Goal: Information Seeking & Learning: Compare options

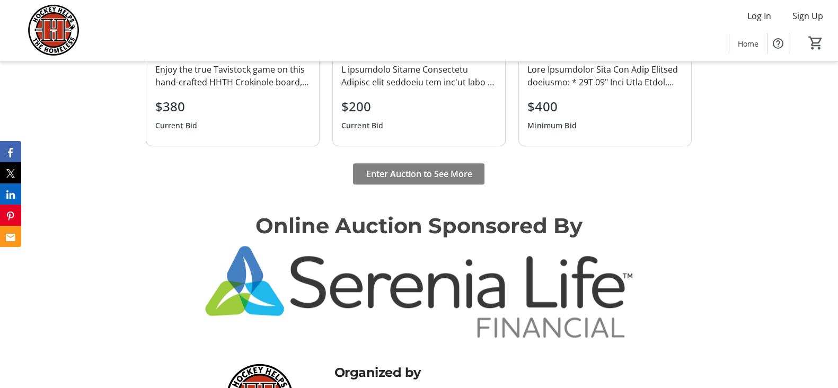
scroll to position [1115, 0]
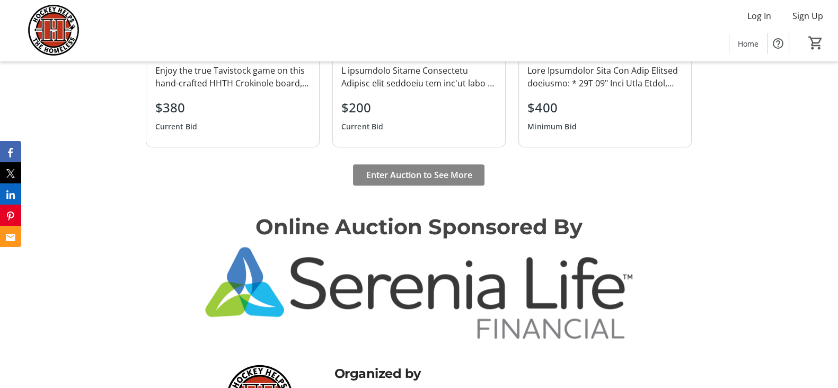
click at [426, 179] on span "Enter Auction to See More" at bounding box center [419, 174] width 106 height 13
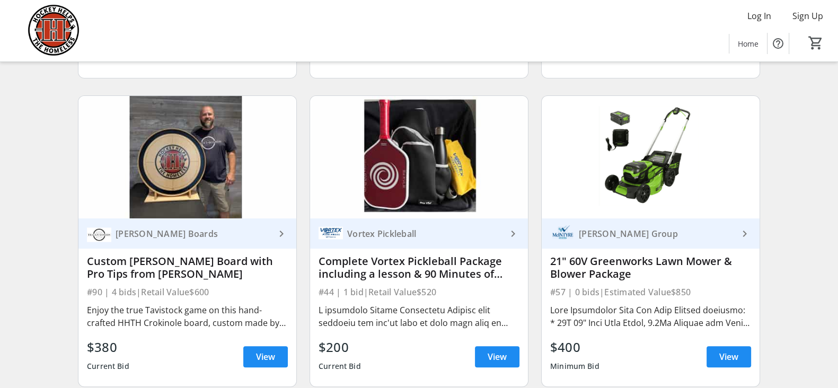
scroll to position [405, 0]
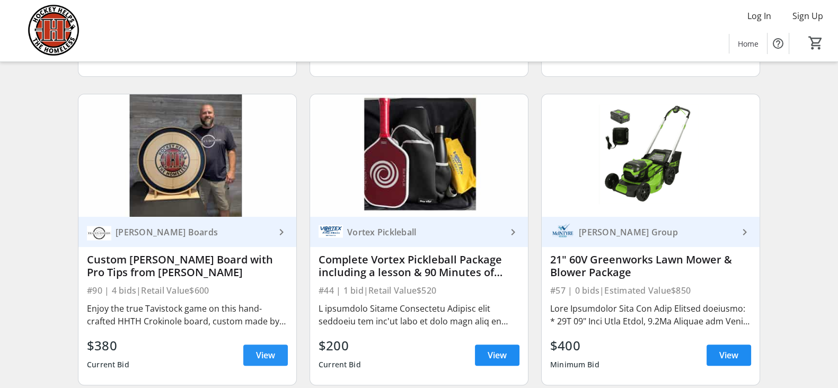
click at [265, 359] on span "View" at bounding box center [265, 355] width 19 height 13
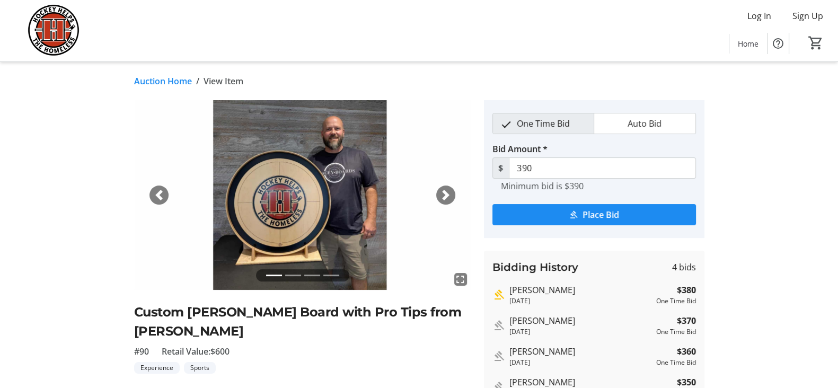
click at [445, 196] on span "button" at bounding box center [445, 195] width 11 height 11
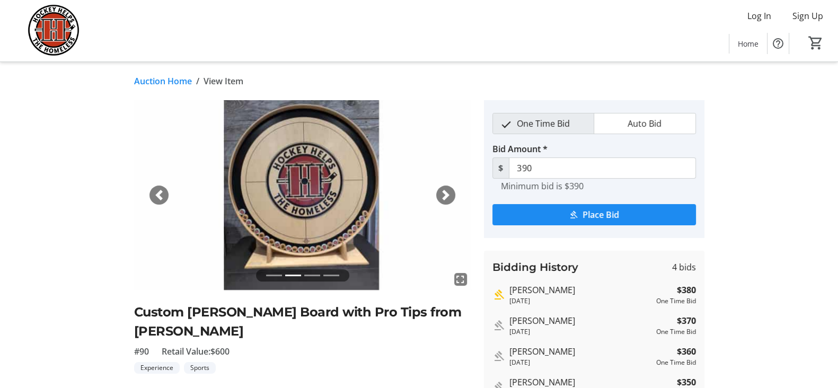
click at [445, 196] on span "button" at bounding box center [445, 195] width 11 height 11
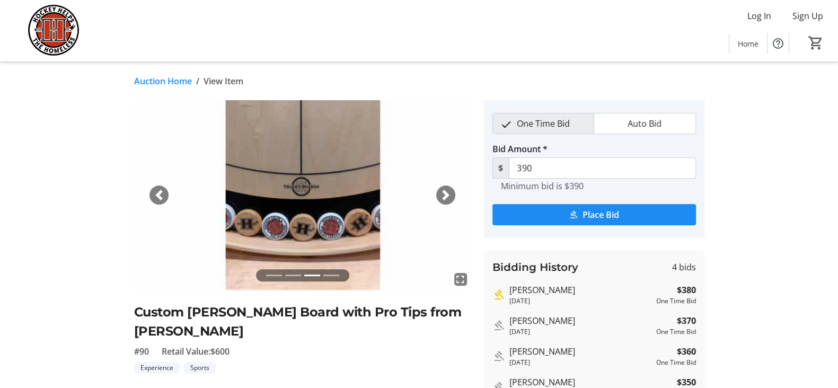
click at [445, 196] on span "button" at bounding box center [445, 195] width 11 height 11
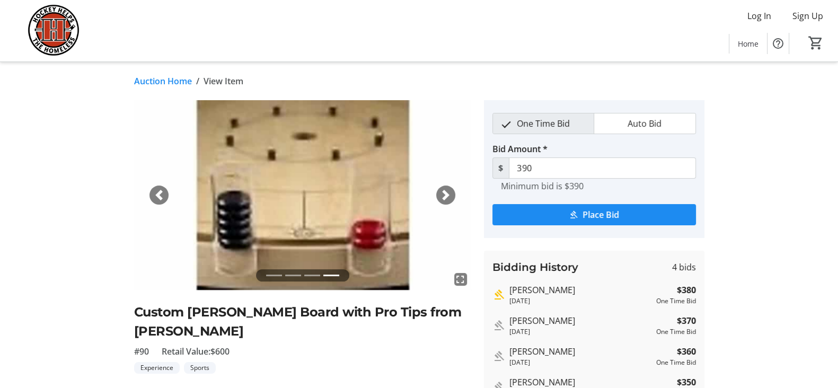
click at [157, 193] on span "button" at bounding box center [159, 195] width 11 height 11
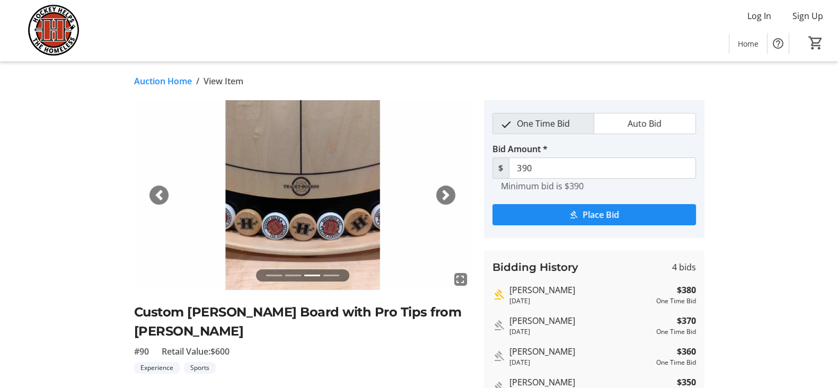
click at [157, 193] on span "button" at bounding box center [159, 195] width 11 height 11
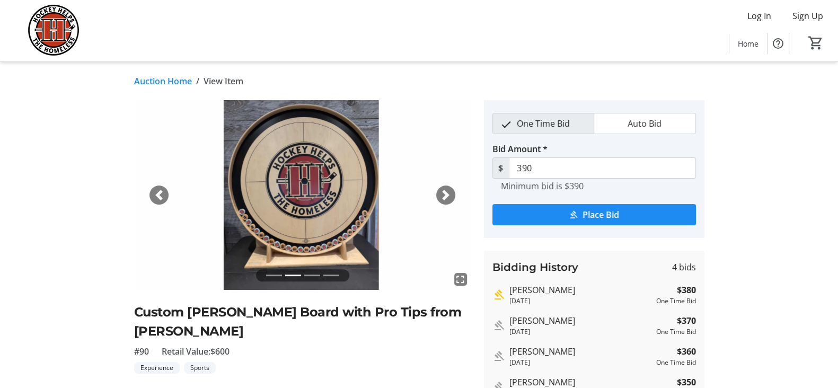
click at [157, 193] on span "button" at bounding box center [159, 195] width 11 height 11
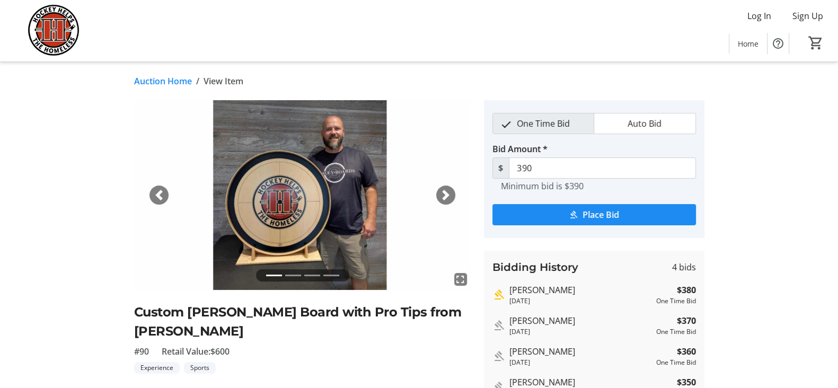
click at [450, 194] on span "button" at bounding box center [445, 195] width 11 height 11
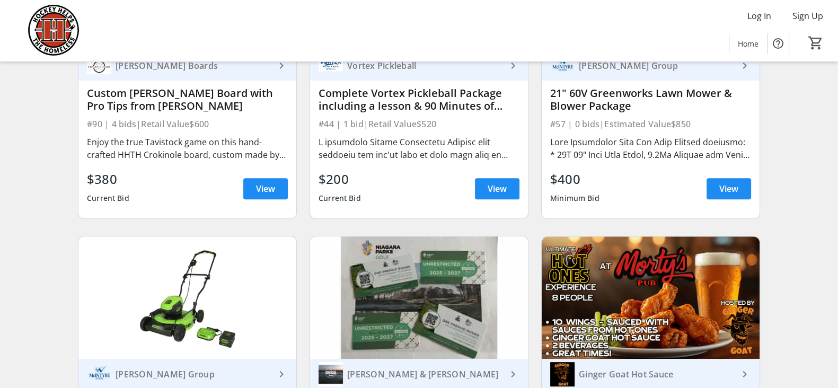
scroll to position [573, 0]
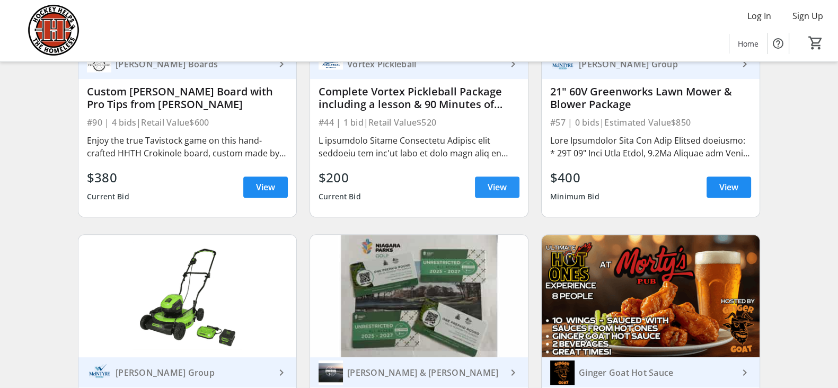
click at [498, 193] on span "View" at bounding box center [496, 187] width 19 height 13
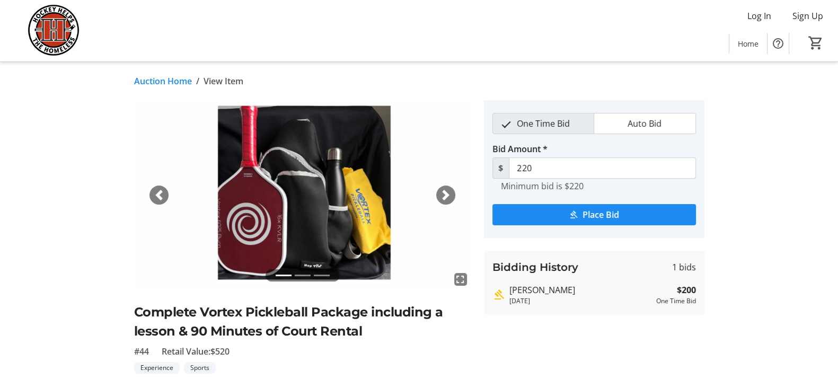
click at [445, 190] on span "button" at bounding box center [445, 195] width 11 height 11
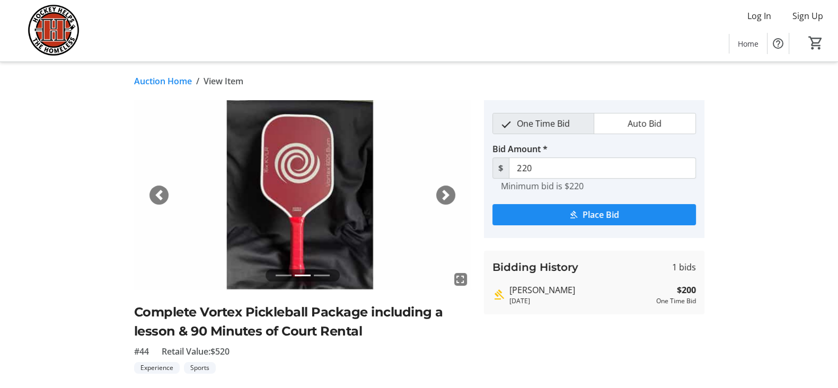
click at [160, 194] on span "button" at bounding box center [159, 195] width 11 height 11
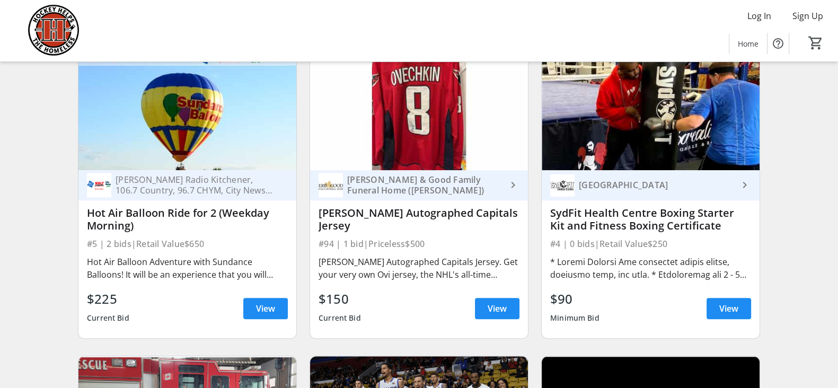
scroll to position [1379, 0]
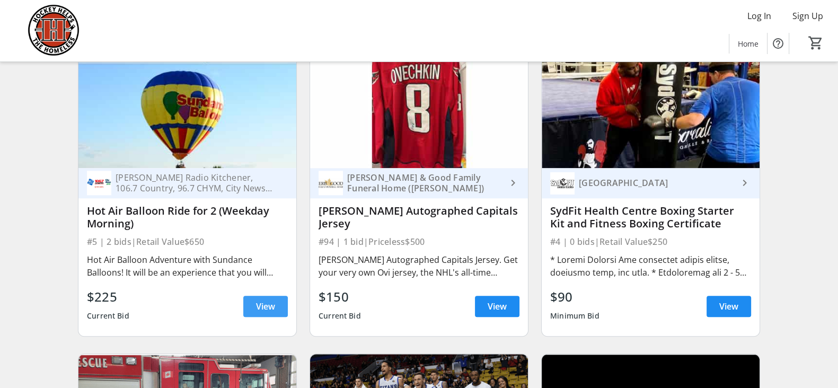
click at [265, 308] on span at bounding box center [265, 306] width 45 height 25
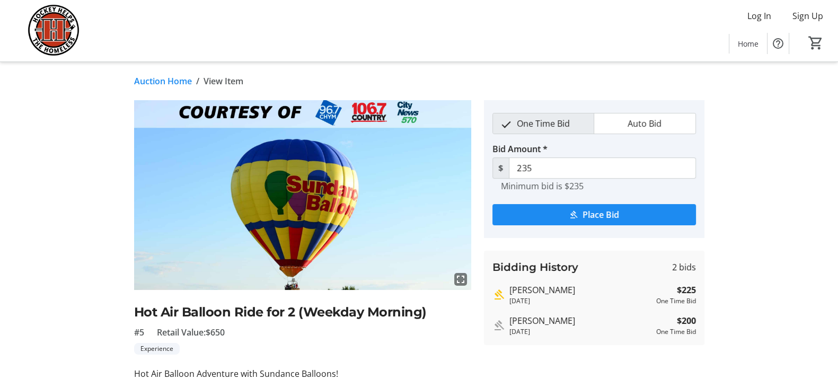
click at [783, 158] on tr-auction-item-details-ui "Auction Home / View Item fullscreen Hot Air Balloon Ride for 2 (Weekday Morning…" at bounding box center [419, 378] width 838 height 632
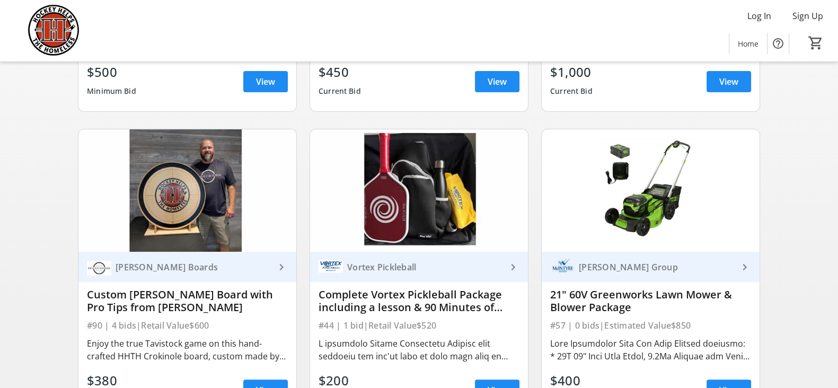
scroll to position [372, 0]
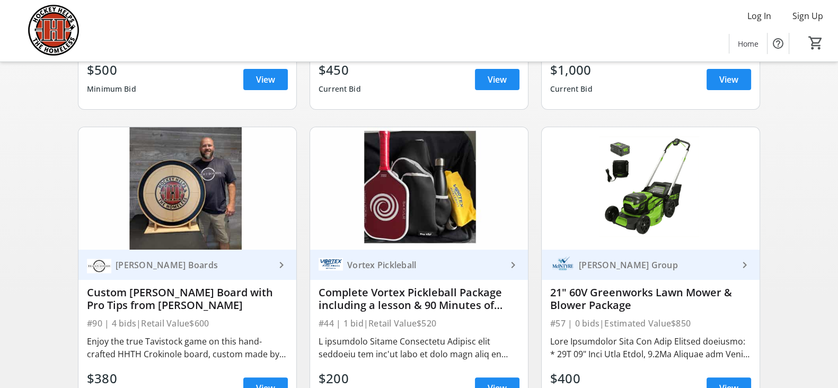
click at [197, 161] on img at bounding box center [187, 188] width 218 height 122
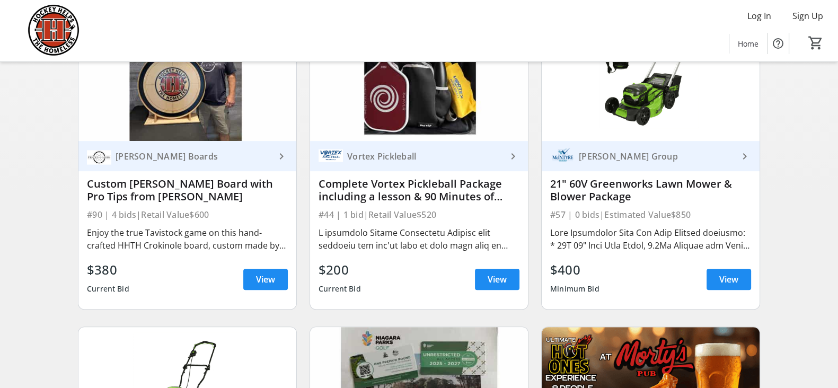
scroll to position [482, 0]
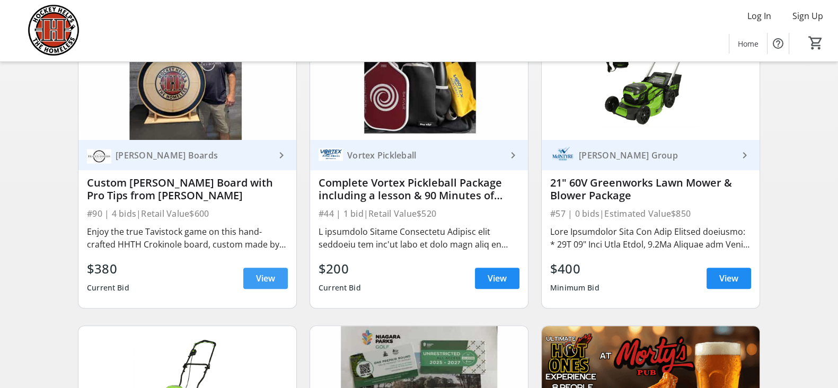
click at [260, 285] on span "View" at bounding box center [265, 278] width 19 height 13
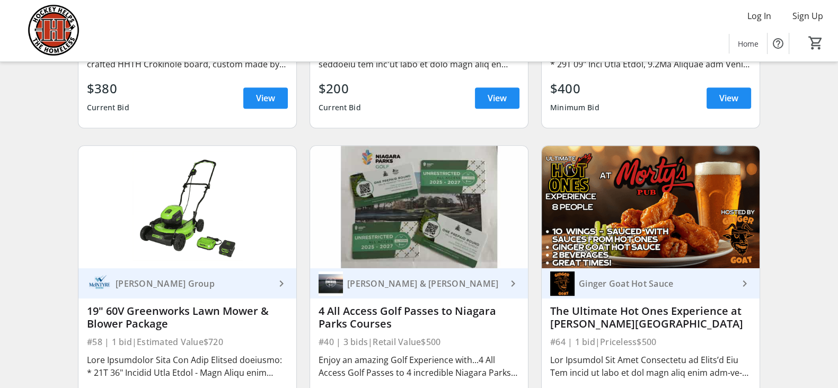
scroll to position [762, 0]
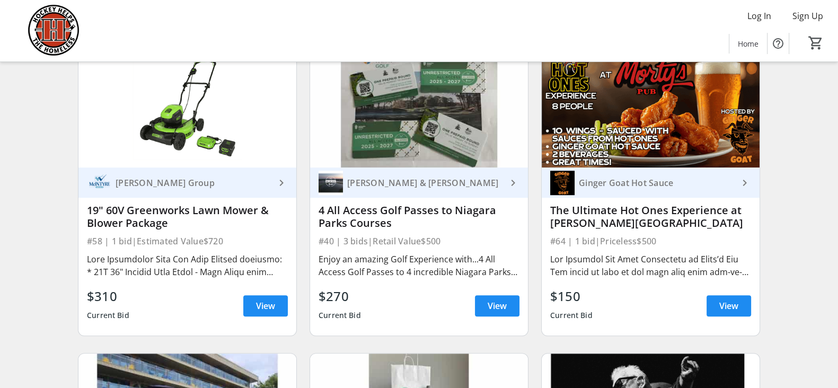
click at [645, 123] on img at bounding box center [651, 106] width 218 height 122
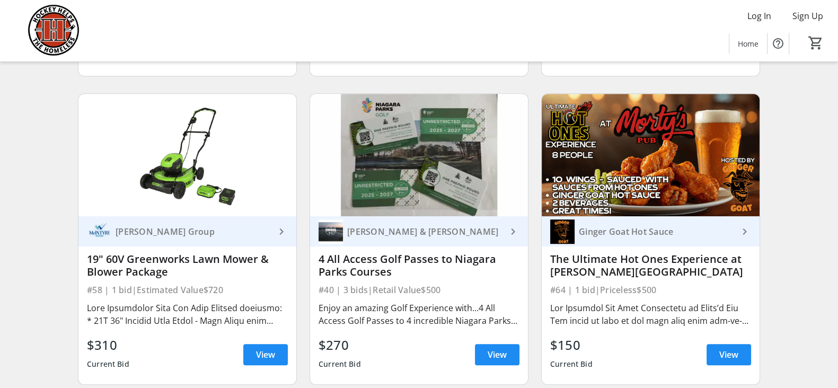
scroll to position [712, 0]
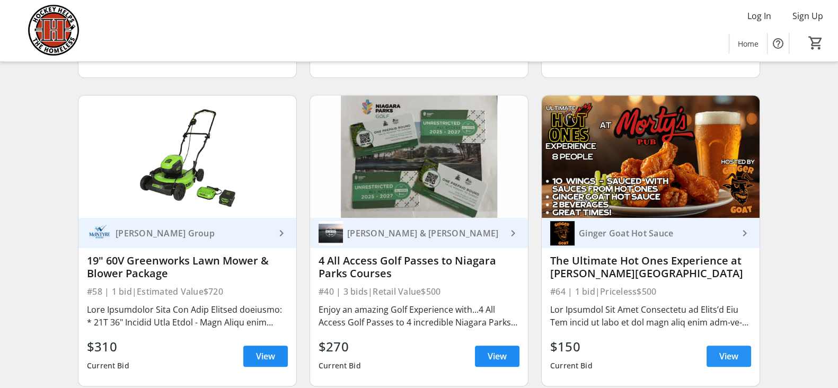
click at [711, 359] on span at bounding box center [728, 355] width 45 height 25
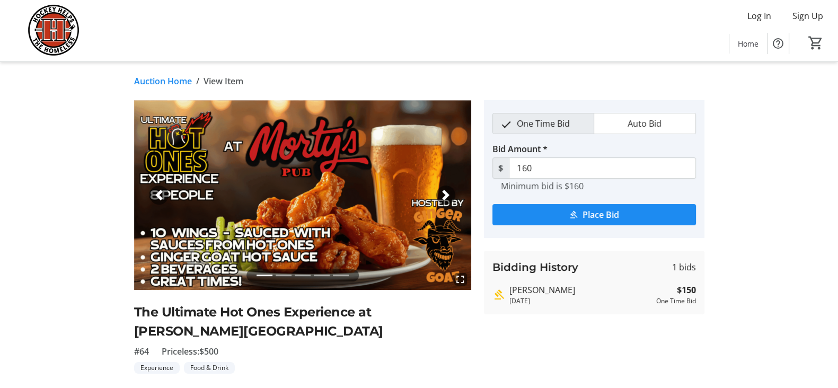
click at [448, 193] on span "button" at bounding box center [445, 195] width 11 height 11
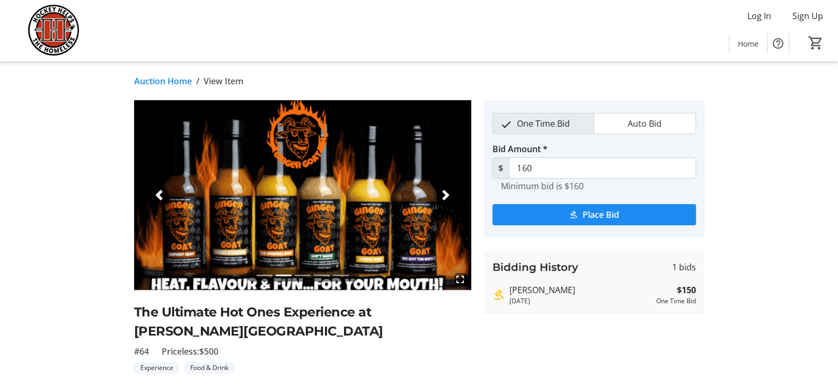
click at [155, 192] on span "button" at bounding box center [159, 195] width 11 height 11
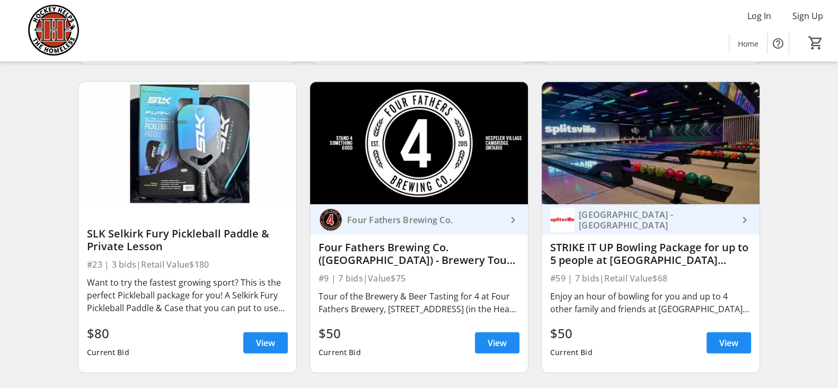
scroll to position [2890, 0]
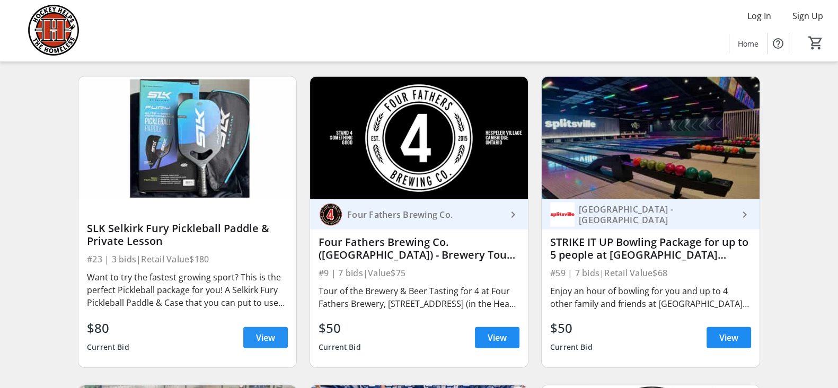
click at [258, 344] on span "View" at bounding box center [265, 337] width 19 height 13
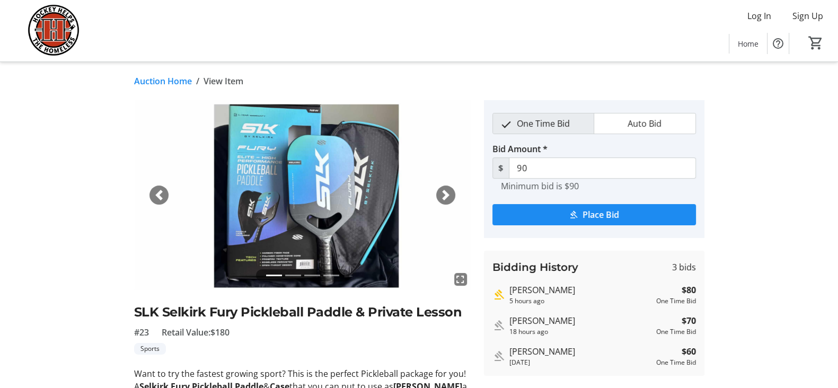
click at [803, 139] on tr-auction-item-details-ui "Auction Home / View Item fullscreen fullscreen fullscreen fullscreen Previous N…" at bounding box center [419, 321] width 838 height 519
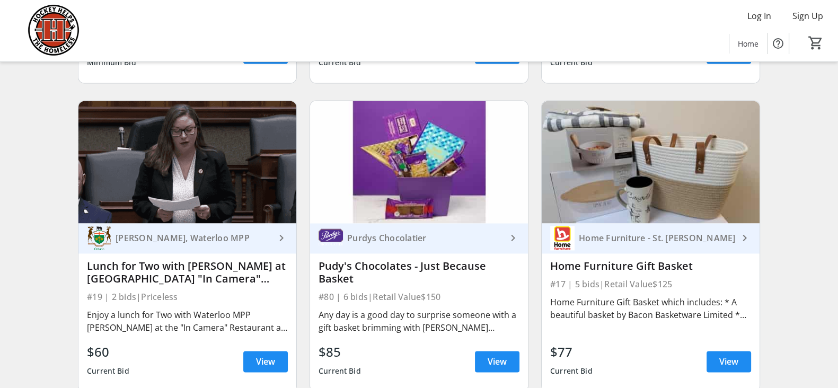
scroll to position [1939, 0]
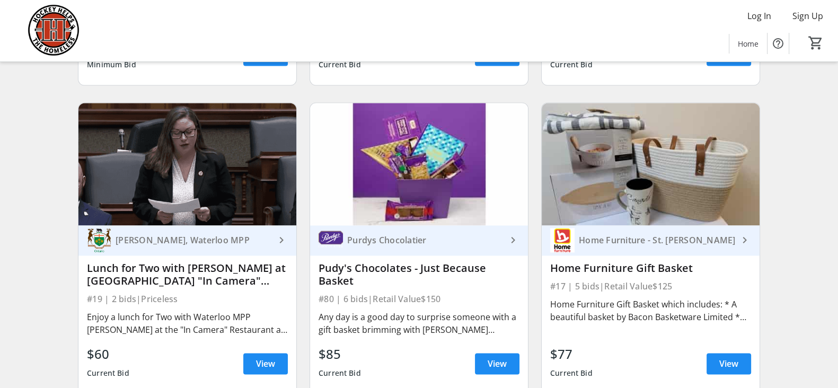
click at [454, 245] on div "Purdys Chocolatier" at bounding box center [425, 240] width 164 height 11
click at [491, 369] on span "View" at bounding box center [496, 363] width 19 height 13
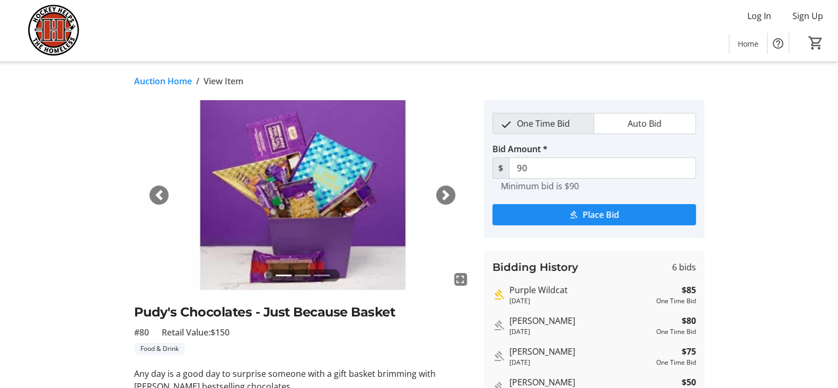
click at [445, 191] on span "button" at bounding box center [445, 195] width 11 height 11
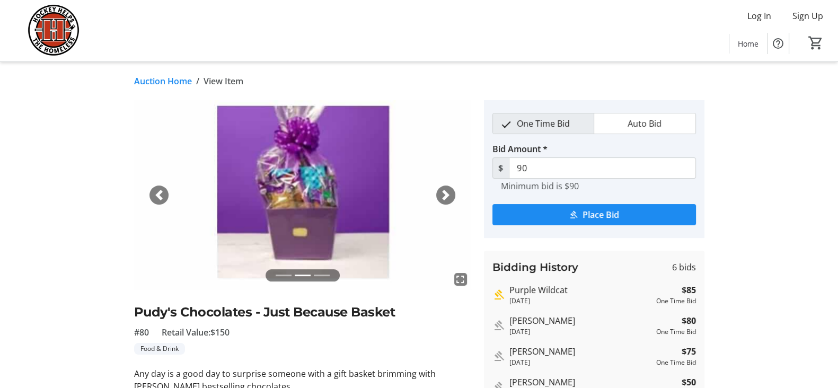
click at [443, 192] on span "button" at bounding box center [445, 195] width 11 height 11
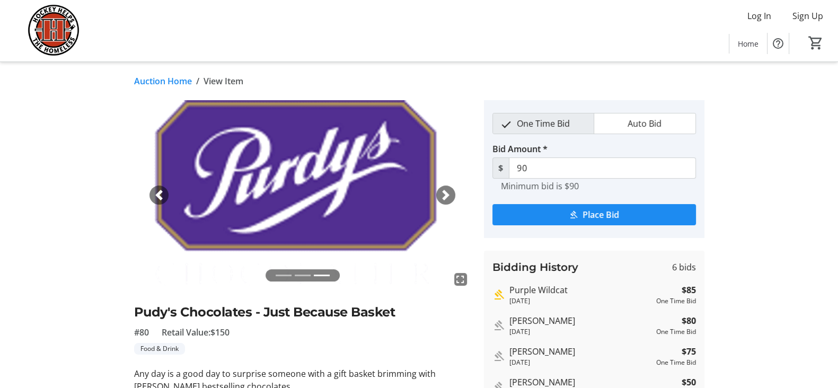
click at [443, 192] on span "button" at bounding box center [445, 195] width 11 height 11
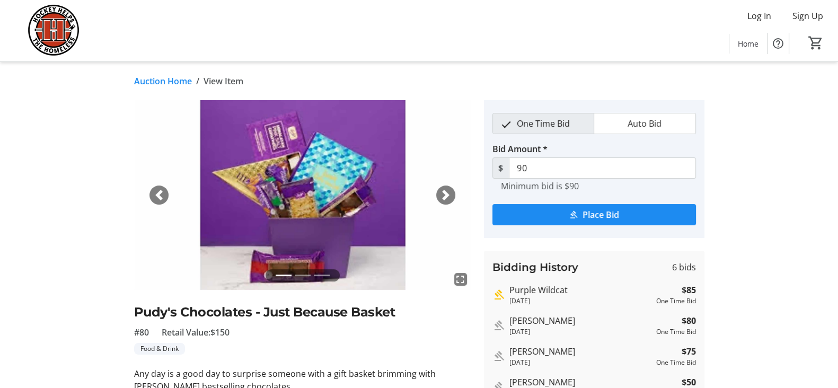
click at [58, 37] on img at bounding box center [53, 30] width 94 height 53
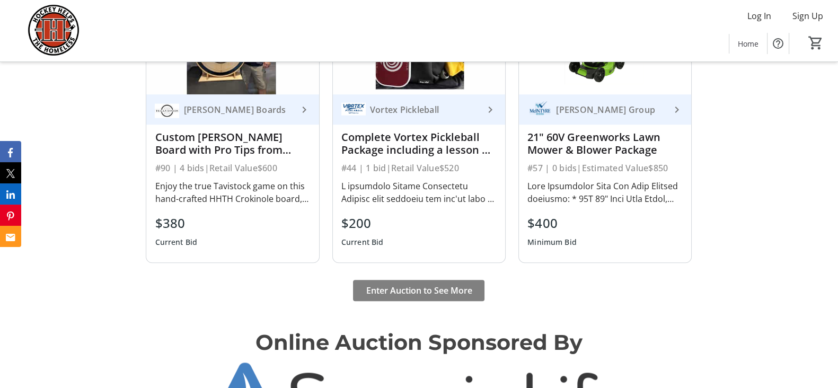
scroll to position [985, 0]
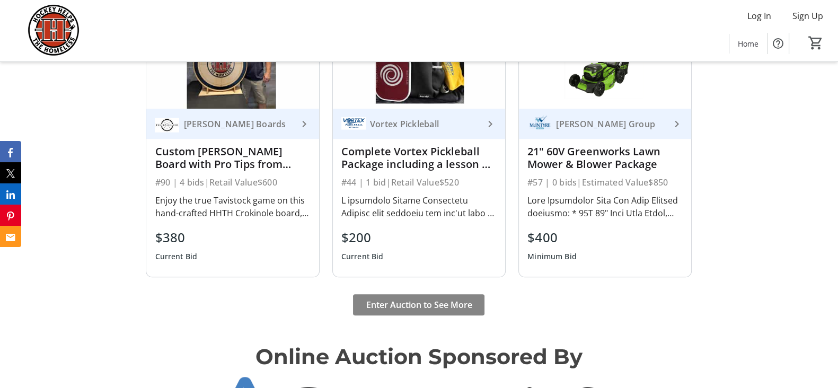
click at [443, 311] on span at bounding box center [418, 304] width 131 height 25
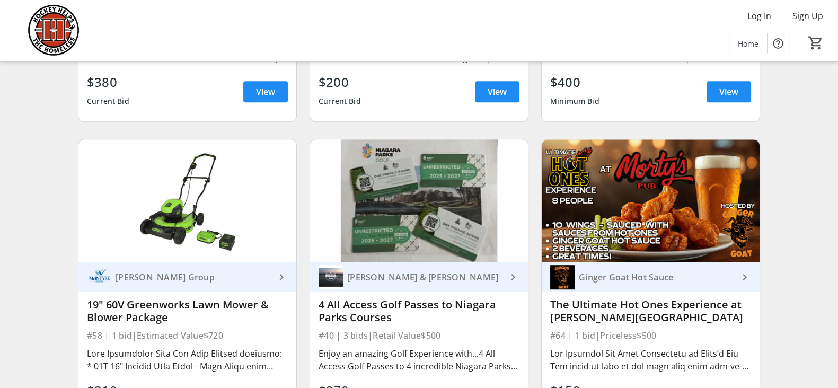
scroll to position [730, 0]
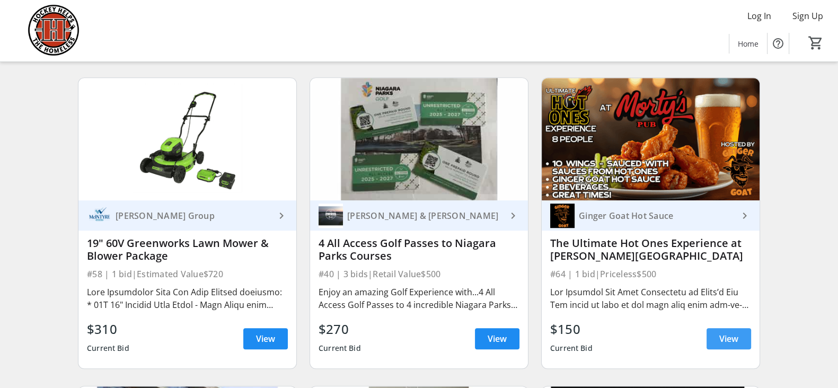
click at [727, 345] on span "View" at bounding box center [728, 338] width 19 height 13
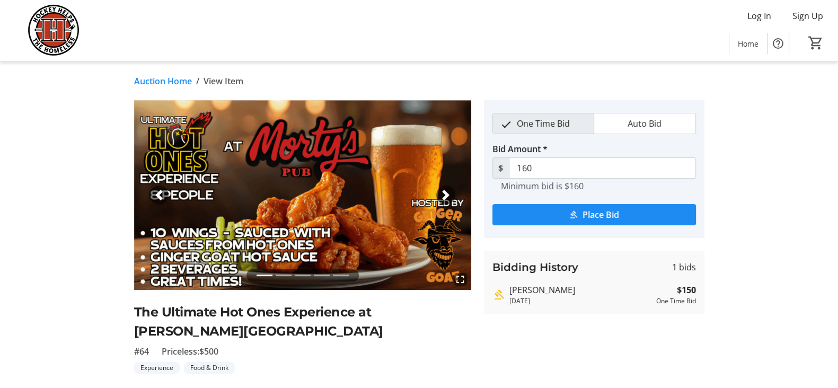
click at [448, 190] on span "button" at bounding box center [445, 195] width 11 height 11
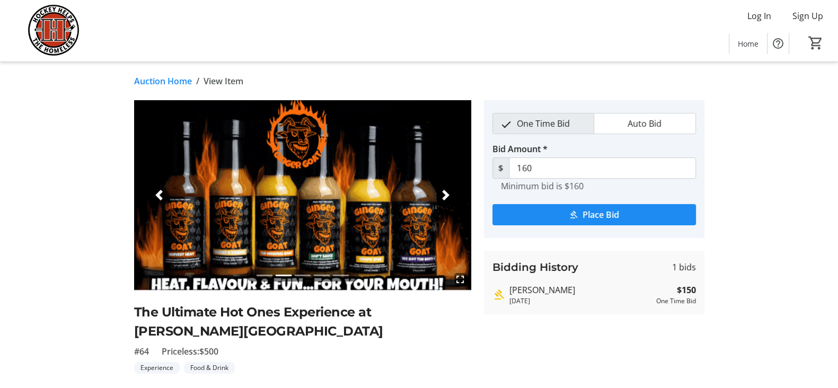
click at [448, 190] on span "button" at bounding box center [445, 195] width 11 height 11
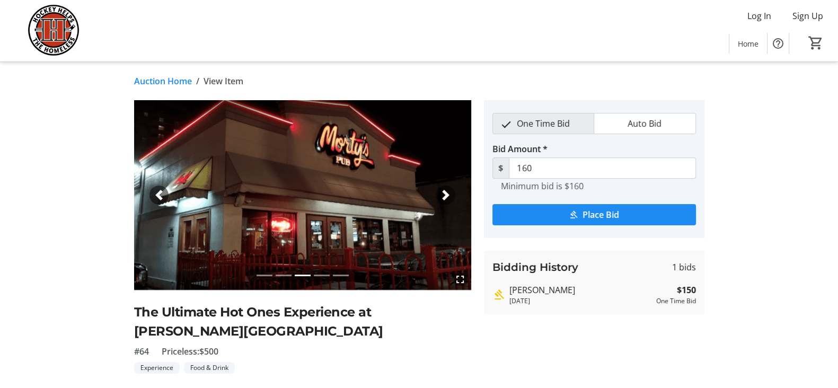
click at [448, 190] on span "button" at bounding box center [445, 195] width 11 height 11
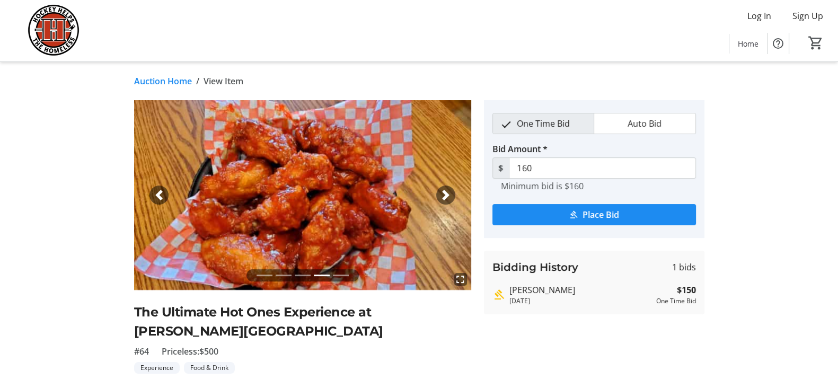
click at [158, 187] on div "Previous" at bounding box center [158, 194] width 19 height 19
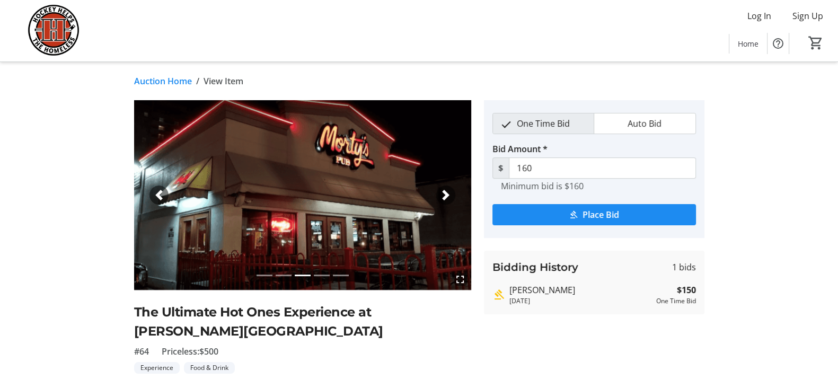
click at [446, 193] on span "button" at bounding box center [445, 195] width 11 height 11
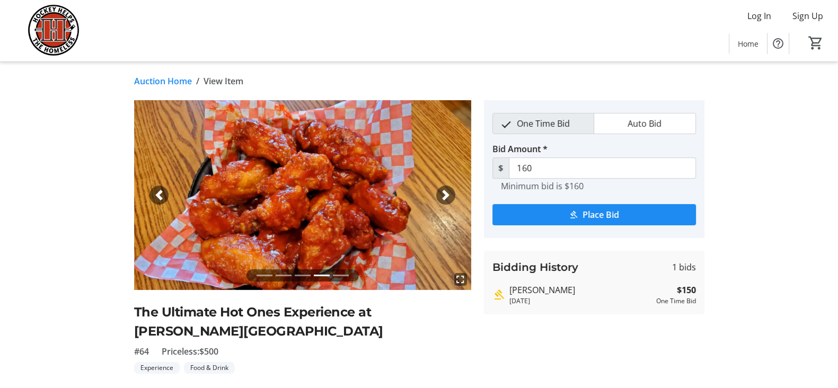
click at [446, 193] on span "button" at bounding box center [445, 195] width 11 height 11
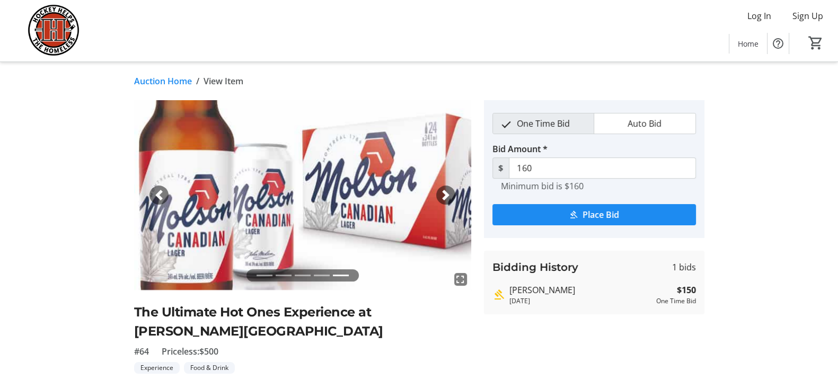
click at [154, 194] on span "button" at bounding box center [159, 195] width 11 height 11
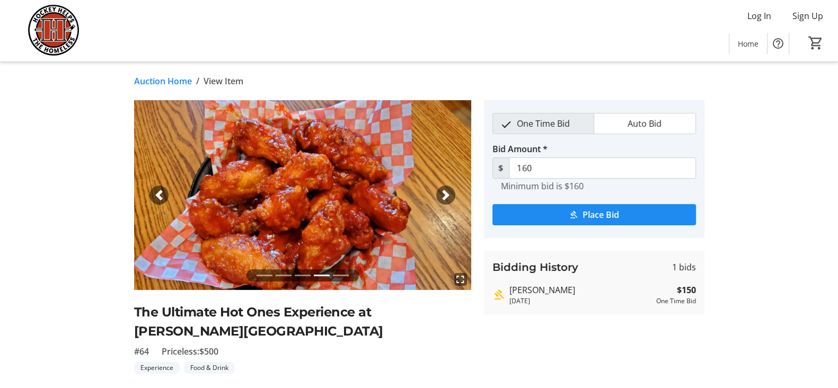
click at [154, 194] on span "button" at bounding box center [159, 195] width 11 height 11
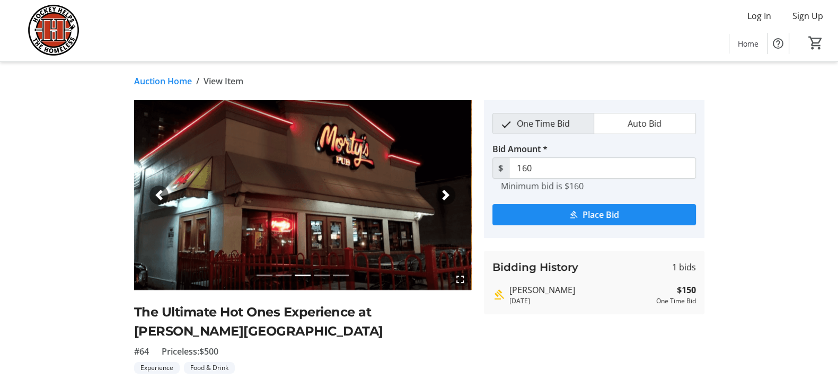
click at [154, 194] on span "button" at bounding box center [159, 195] width 11 height 11
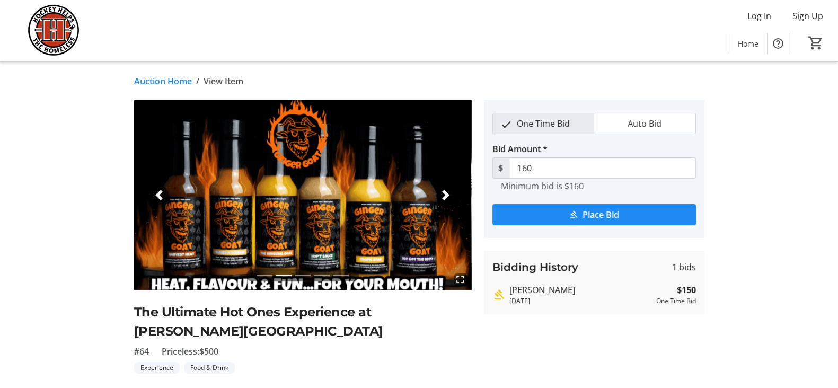
click at [154, 194] on span "button" at bounding box center [159, 195] width 11 height 11
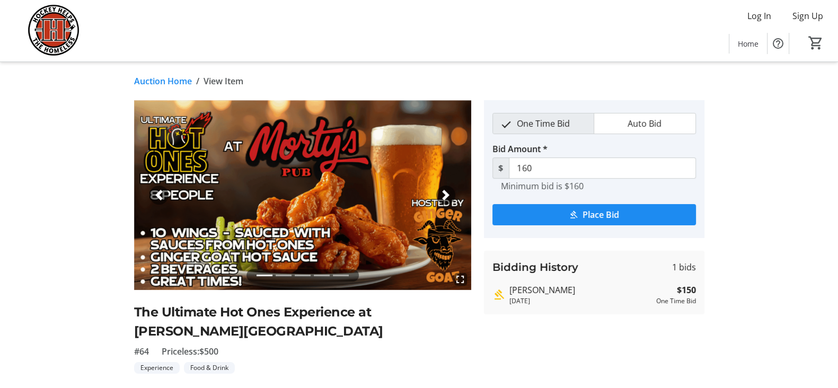
click at [450, 194] on span "button" at bounding box center [445, 195] width 11 height 11
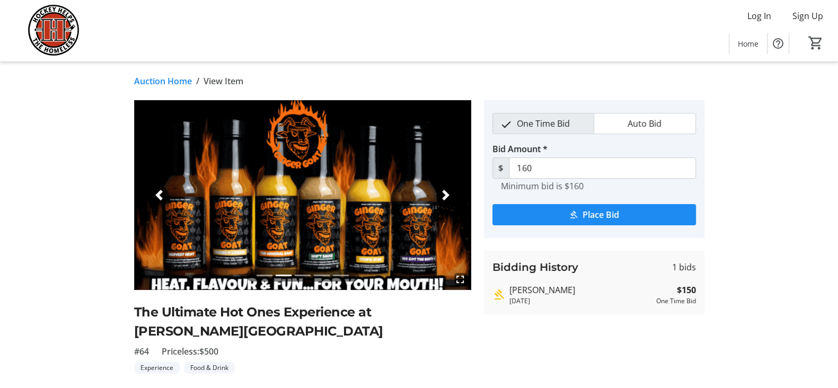
click at [450, 194] on span "button" at bounding box center [445, 195] width 11 height 11
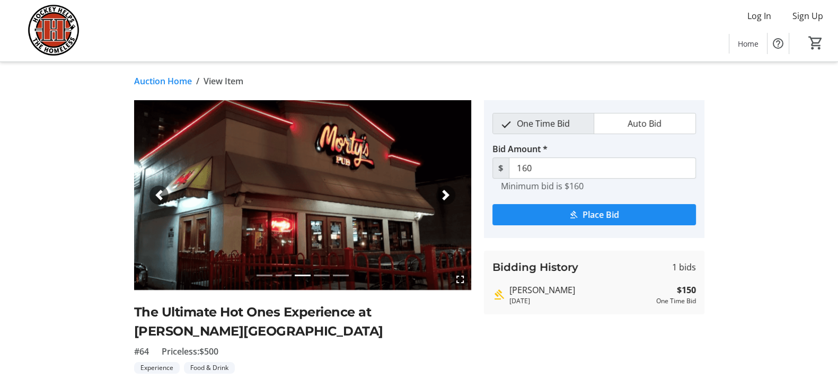
click at [450, 194] on span "button" at bounding box center [445, 195] width 11 height 11
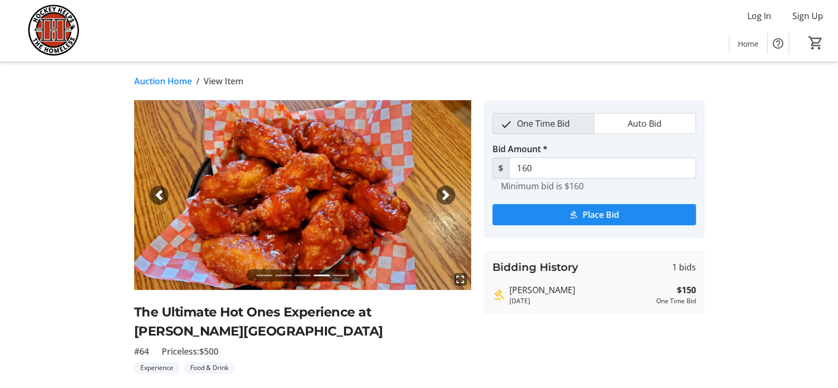
click at [162, 192] on span "button" at bounding box center [159, 195] width 11 height 11
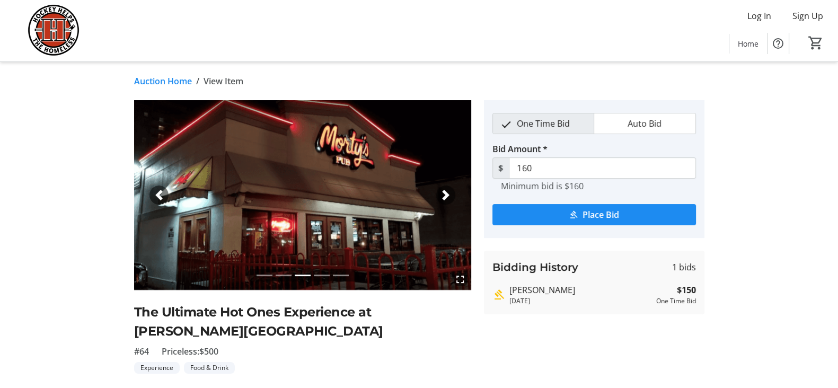
scroll to position [730, 0]
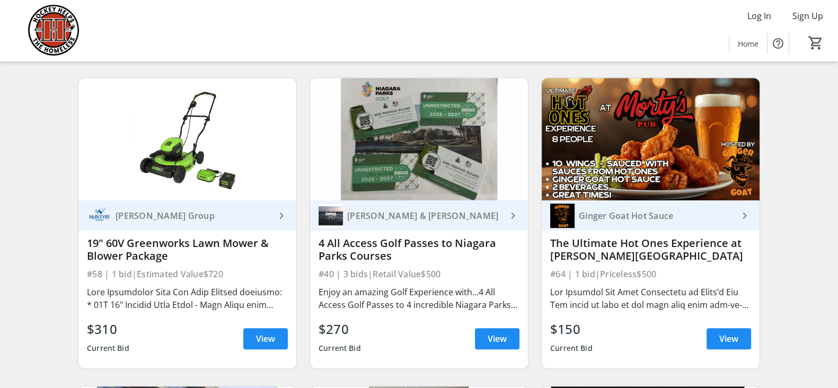
click at [647, 154] on img at bounding box center [651, 139] width 218 height 122
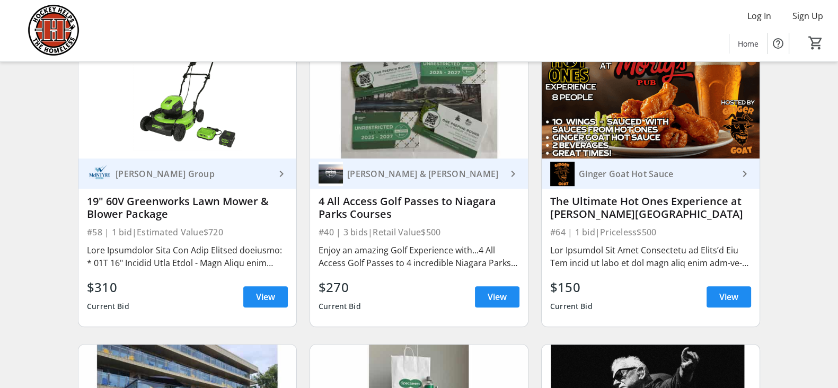
scroll to position [782, 0]
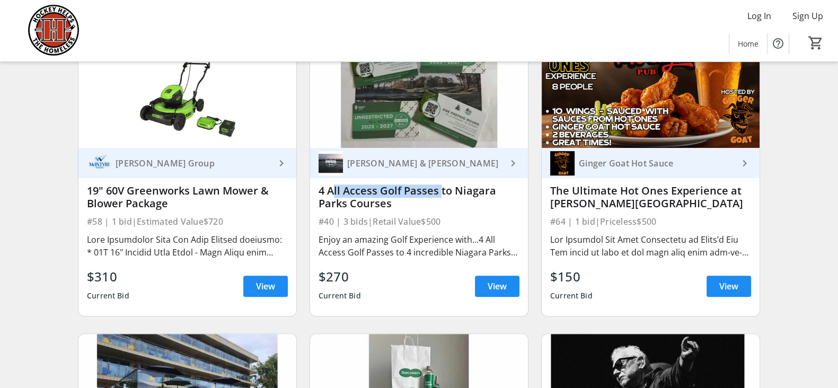
drag, startPoint x: 329, startPoint y: 201, endPoint x: 438, endPoint y: 201, distance: 109.2
click at [438, 201] on div "4 All Access Golf Passes to Niagara Parks Courses" at bounding box center [418, 196] width 201 height 25
click at [402, 210] on div "4 All Access Golf Passes to Niagara Parks Courses" at bounding box center [418, 196] width 201 height 25
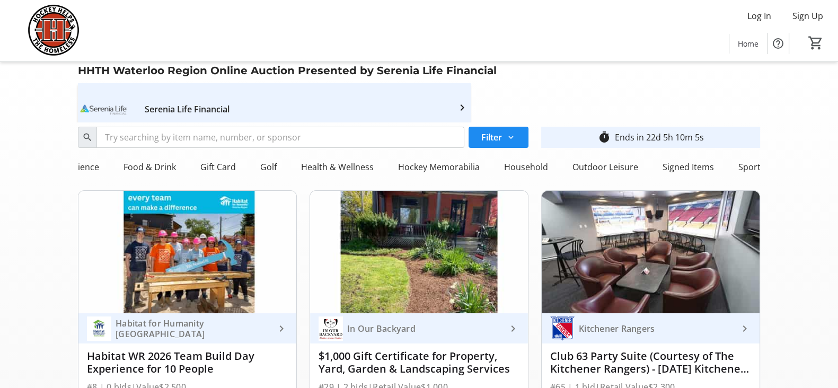
scroll to position [0, 0]
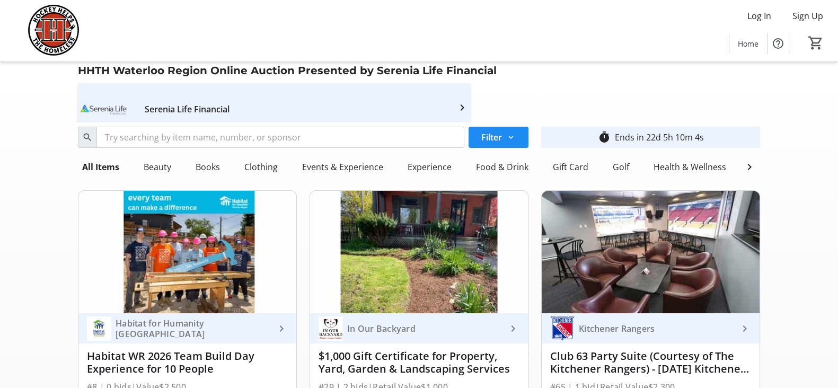
click at [606, 95] on div "HHTH Waterloo Region Online Auction Presented by Serenia Life Financial Serenia…" at bounding box center [419, 92] width 695 height 60
